Goal: Task Accomplishment & Management: Manage account settings

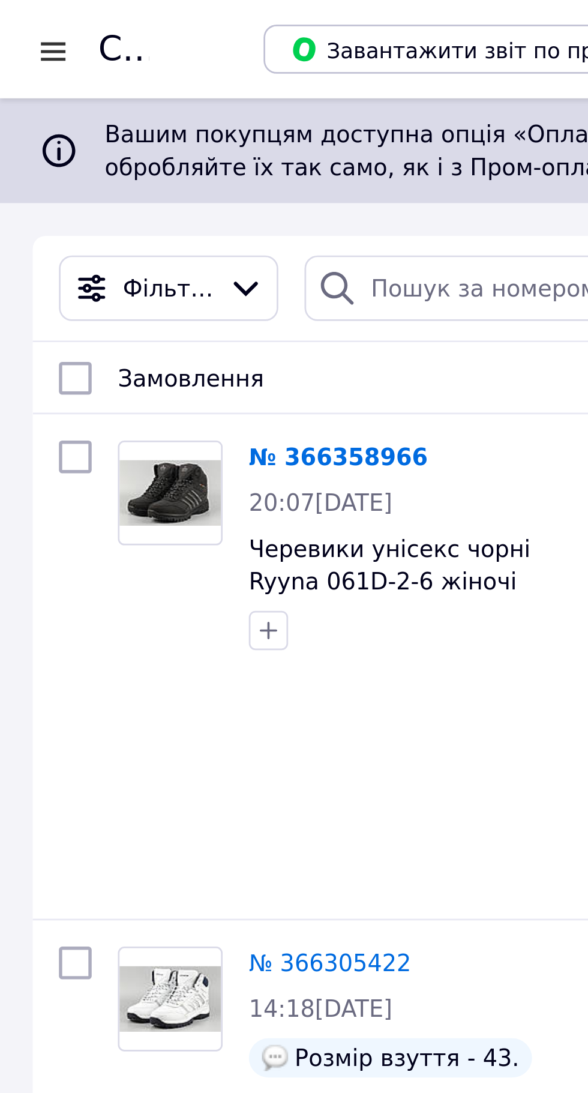
click at [21, 19] on div at bounding box center [19, 19] width 15 height 12
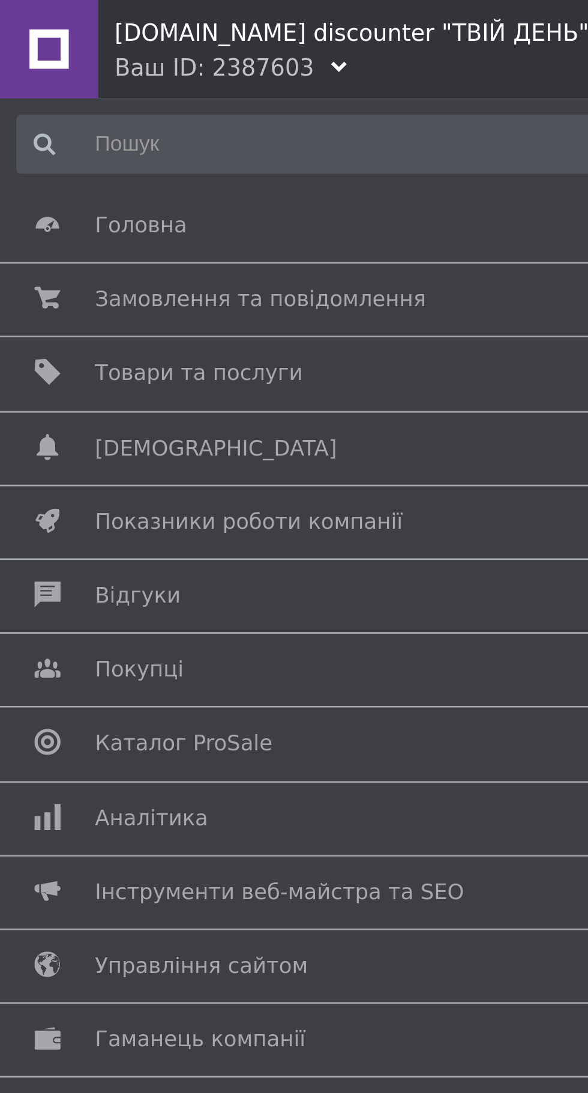
click at [83, 275] on span "Каталог ProSale" at bounding box center [67, 272] width 65 height 11
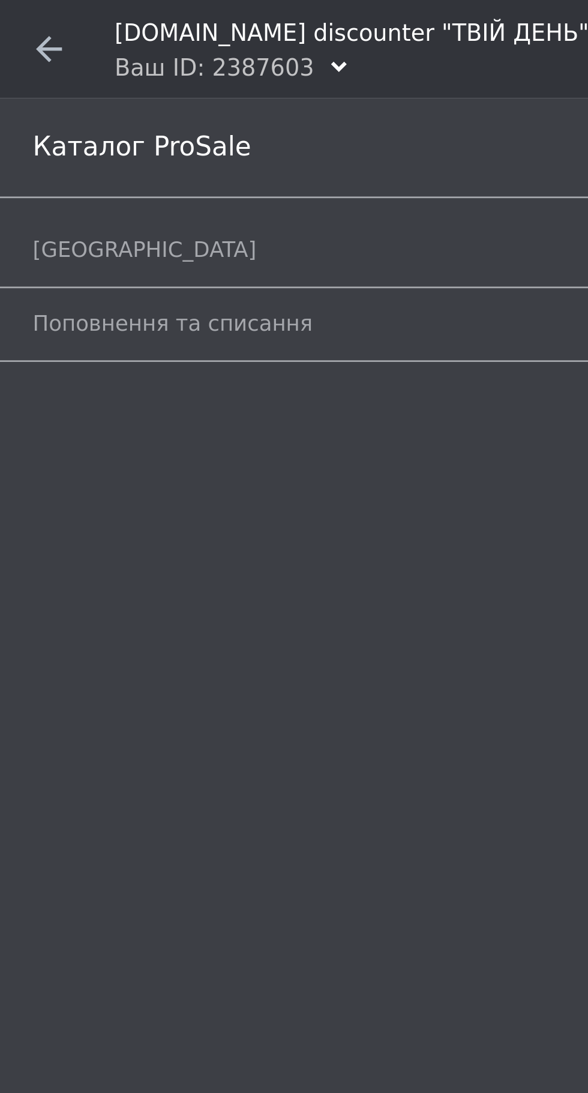
click at [38, 91] on span "[GEOGRAPHIC_DATA]" at bounding box center [53, 91] width 82 height 11
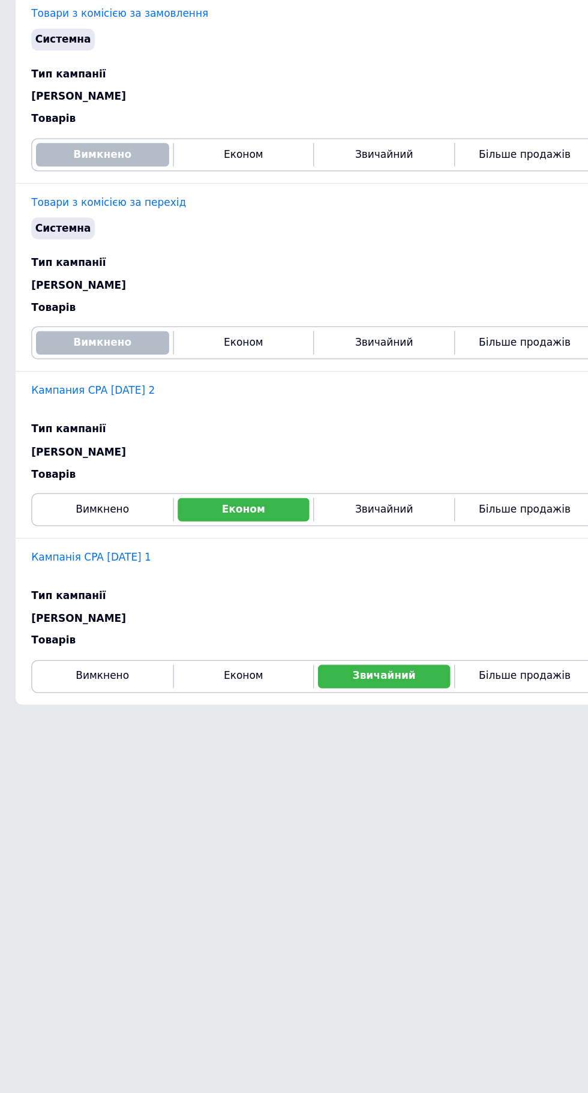
click at [110, 491] on link "Кампания CPA [DATE] 2" at bounding box center [71, 495] width 95 height 9
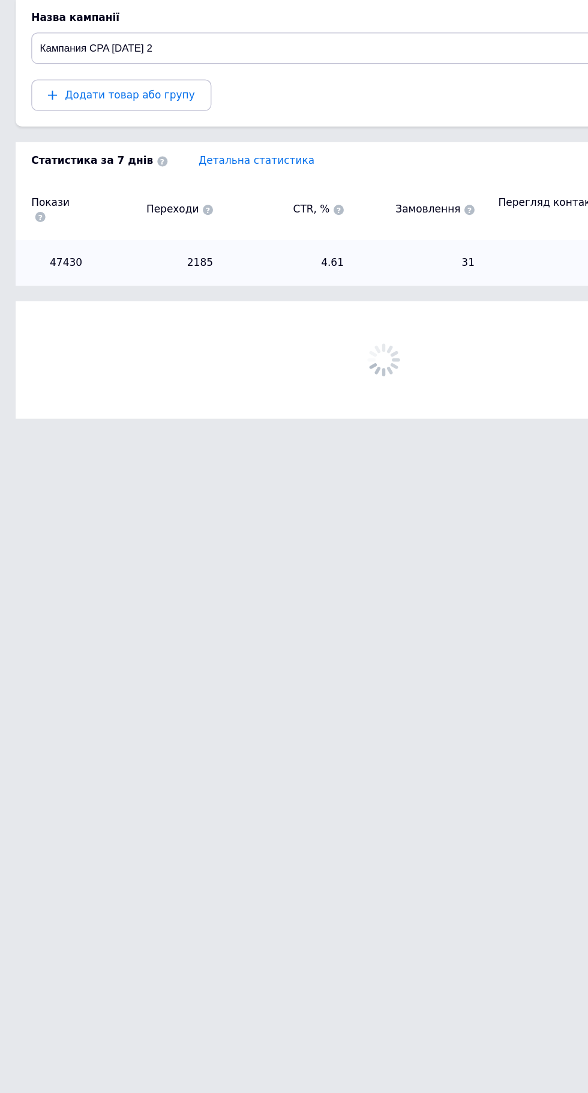
click at [126, 267] on button "Додати товар або групу" at bounding box center [93, 269] width 138 height 24
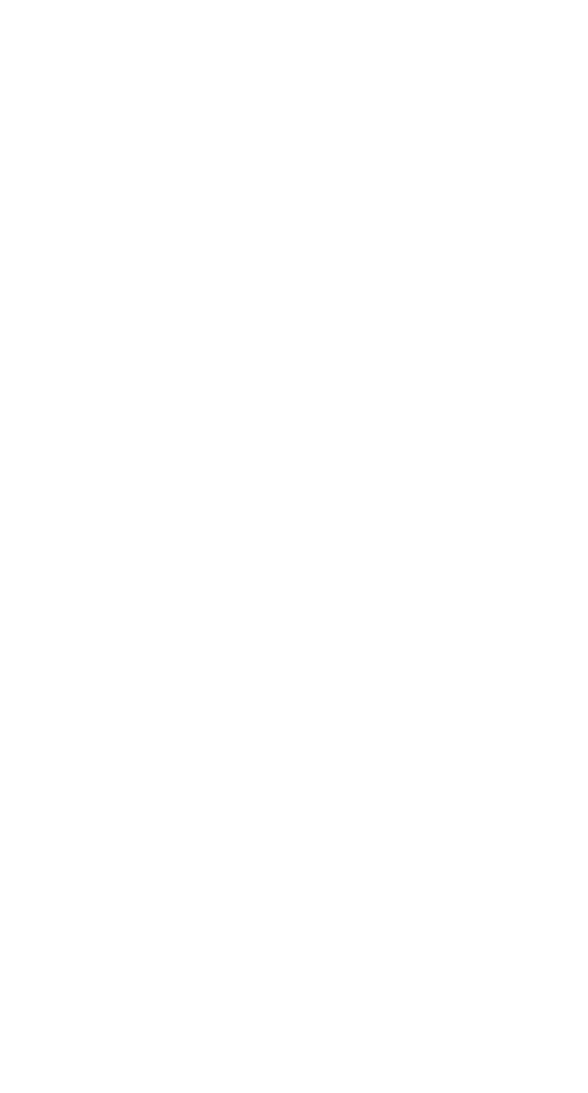
click at [33, 331] on input "Вибрати все" at bounding box center [34, 328] width 8 height 8
checkbox input "true"
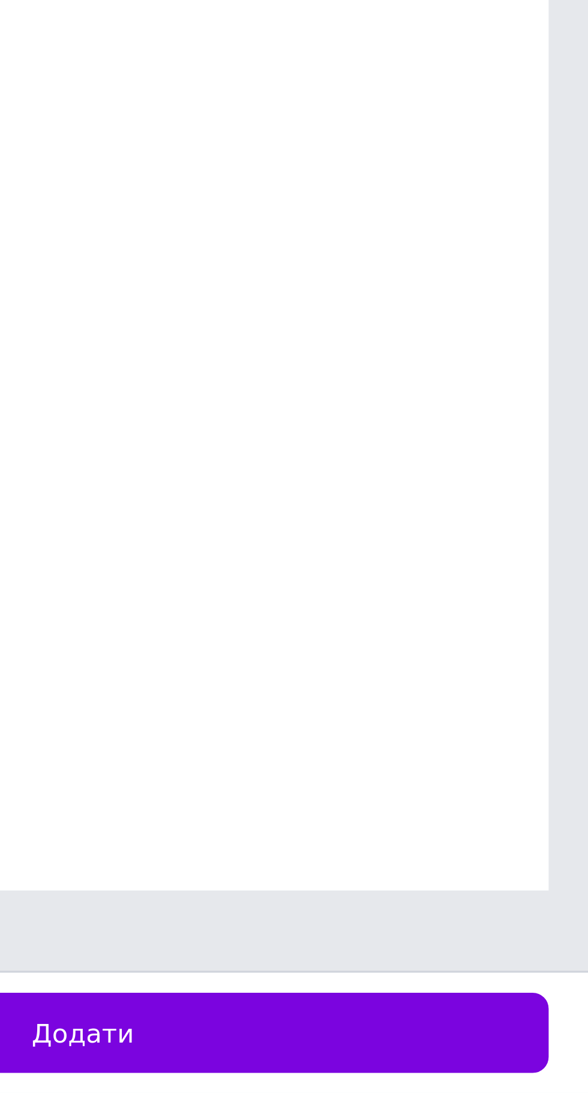
click at [540, 1082] on button "Додати" at bounding box center [436, 1075] width 279 height 24
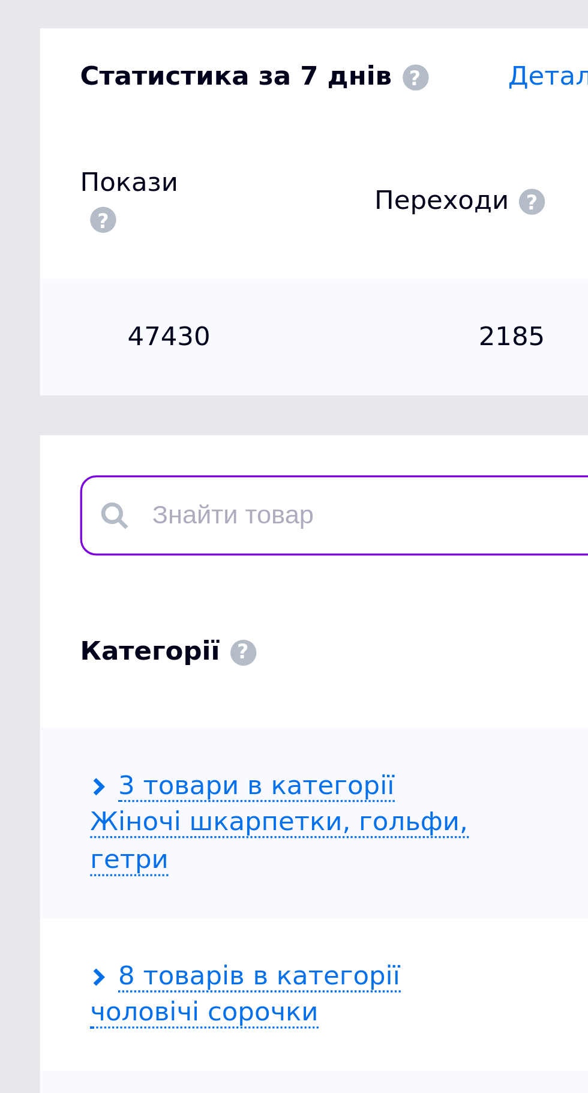
click at [94, 439] on input "text" at bounding box center [294, 451] width 540 height 24
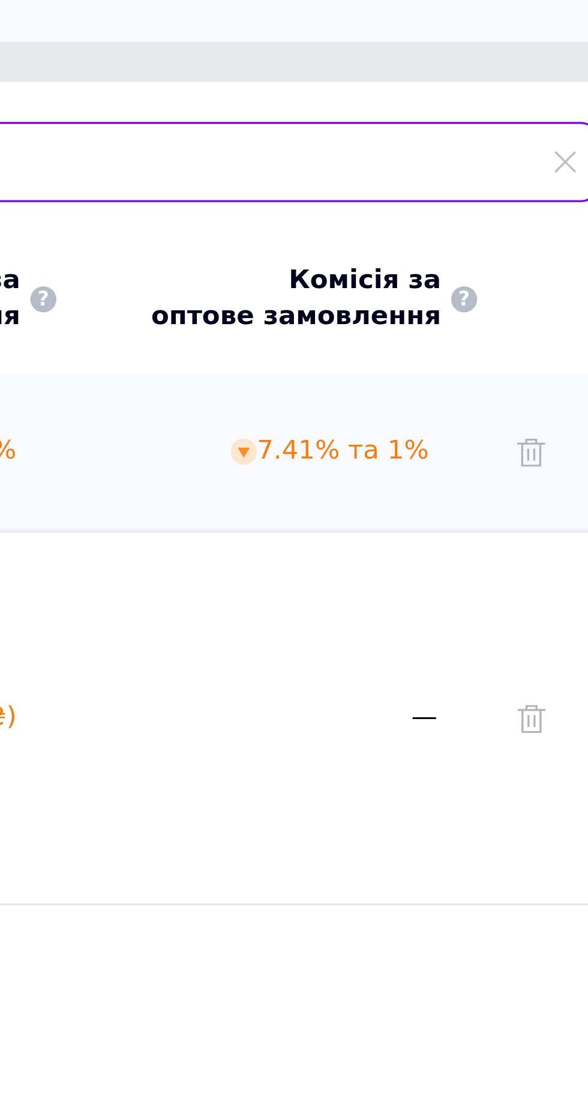
type input "739b"
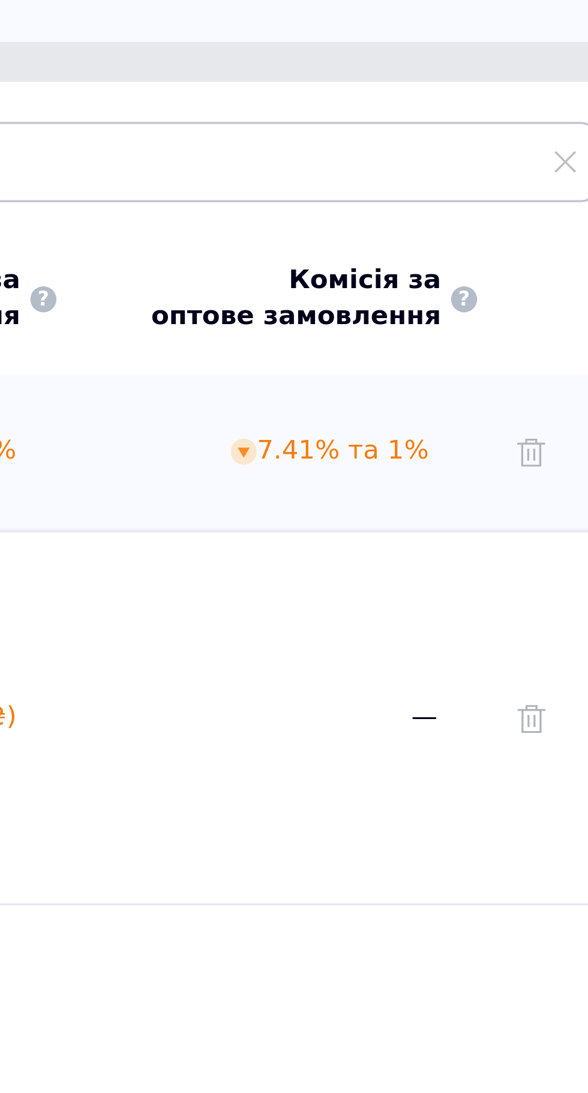
click at [544, 731] on icon at bounding box center [544, 735] width 8 height 8
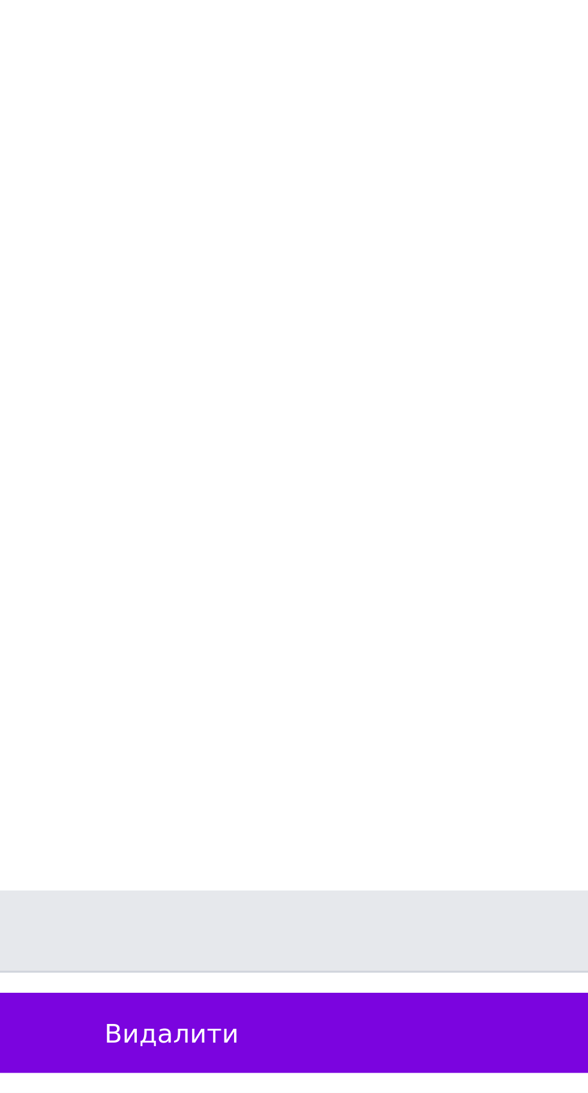
click at [533, 1081] on button "Видалити" at bounding box center [436, 1075] width 279 height 24
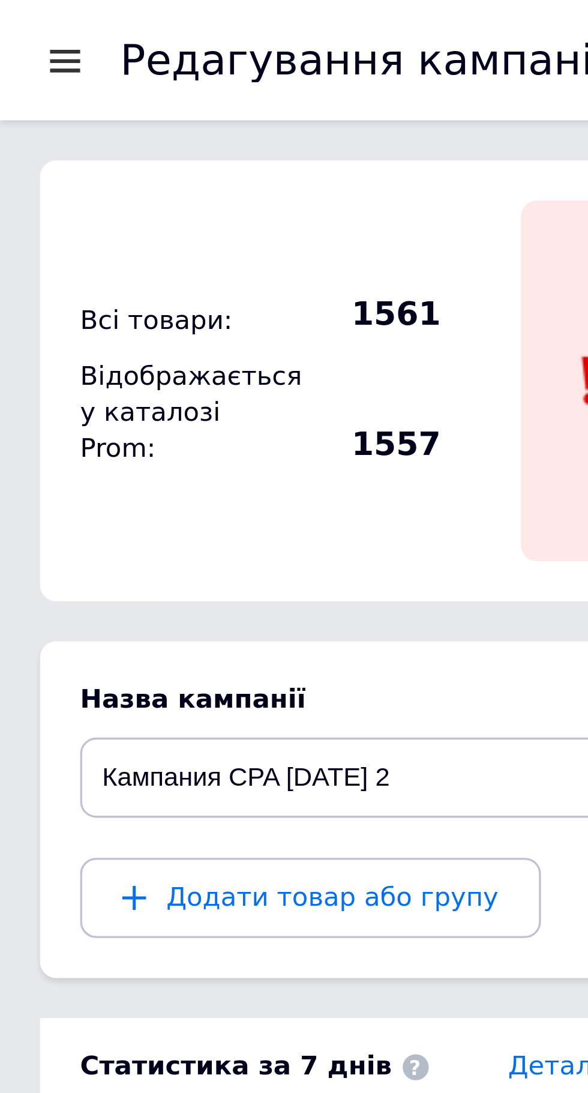
click at [21, 23] on div at bounding box center [19, 18] width 15 height 11
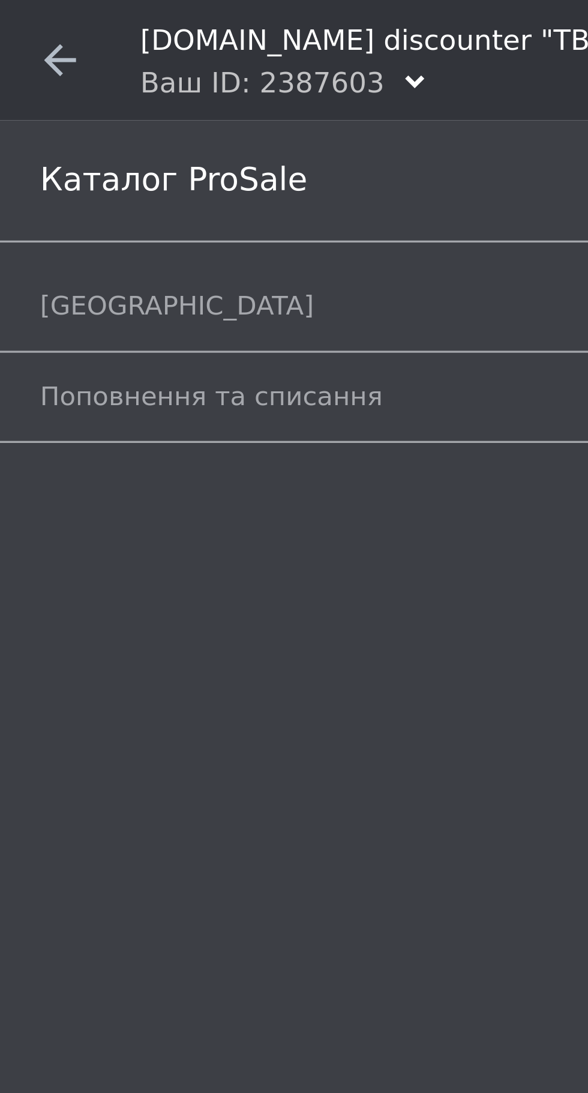
click at [15, 19] on use at bounding box center [18, 18] width 10 height 10
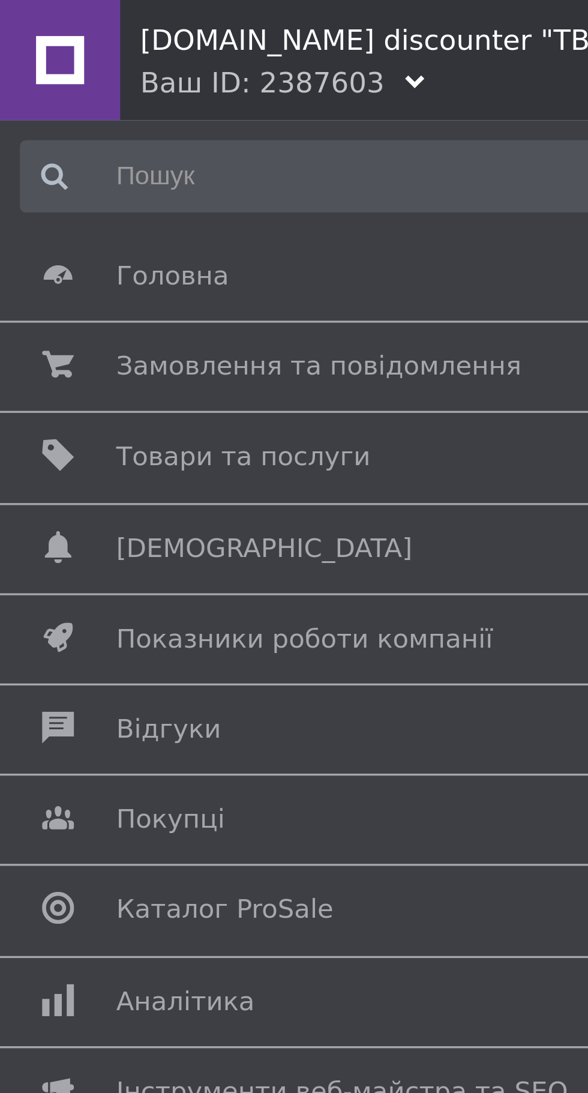
click at [62, 242] on span "Покупці" at bounding box center [51, 245] width 32 height 11
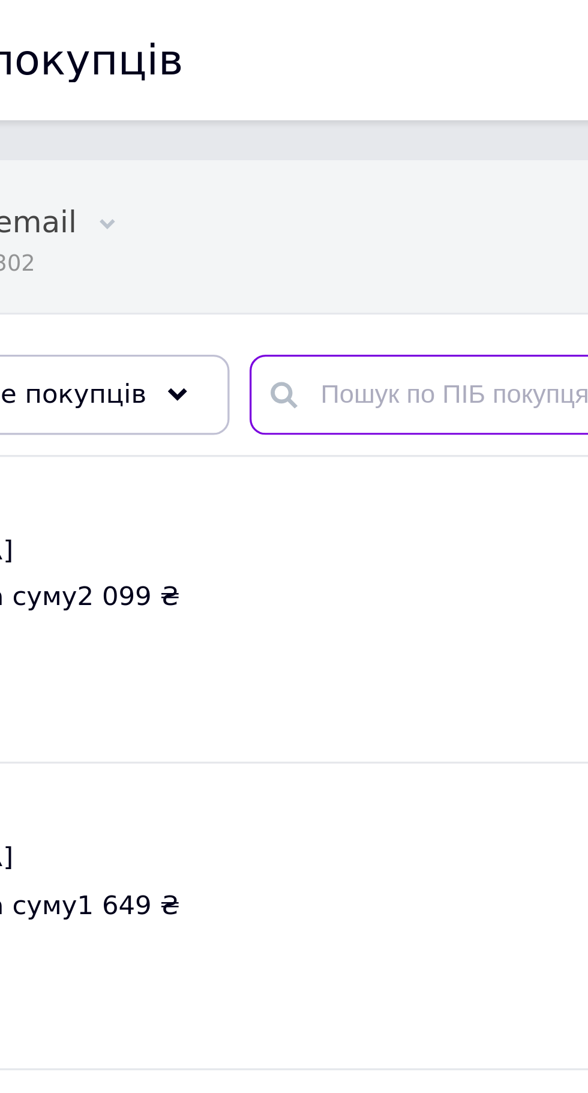
click at [228, 114] on input "text" at bounding box center [365, 118] width 398 height 24
paste input "[PHONE_NUMBER]"
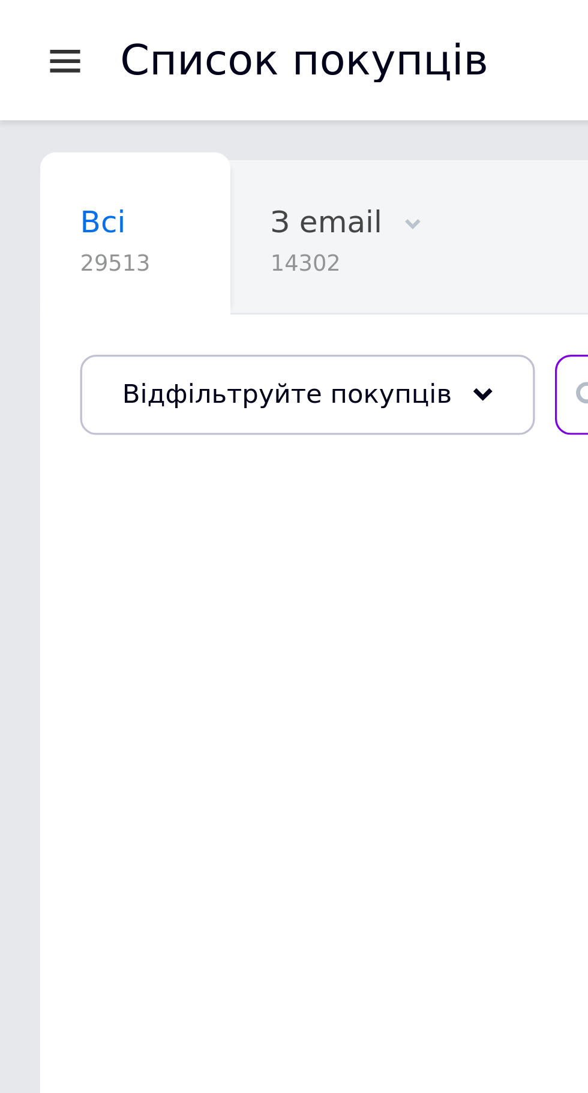
type input "[PHONE_NUMBER]"
